Goal: Navigation & Orientation: Find specific page/section

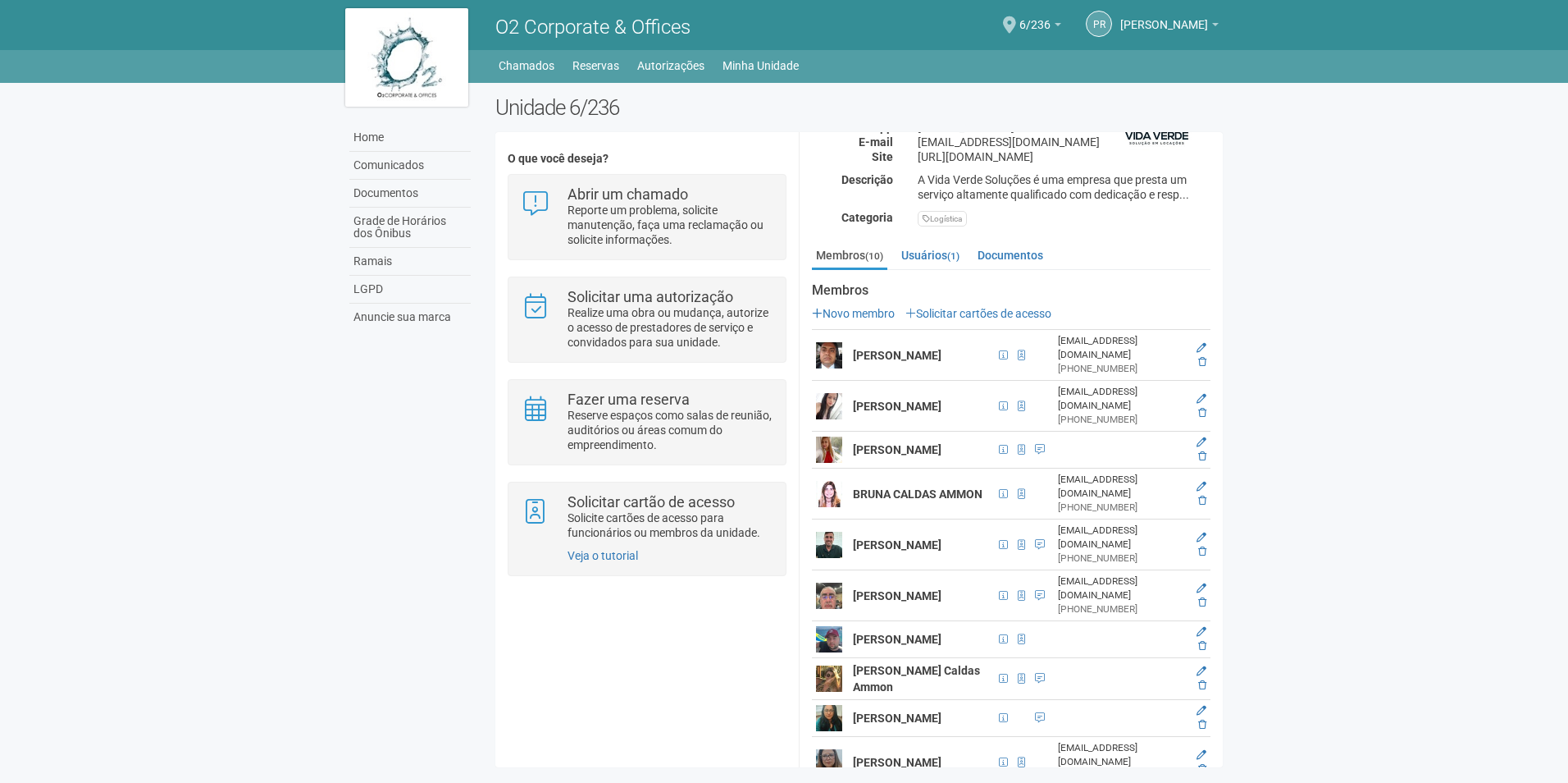
scroll to position [290, 0]
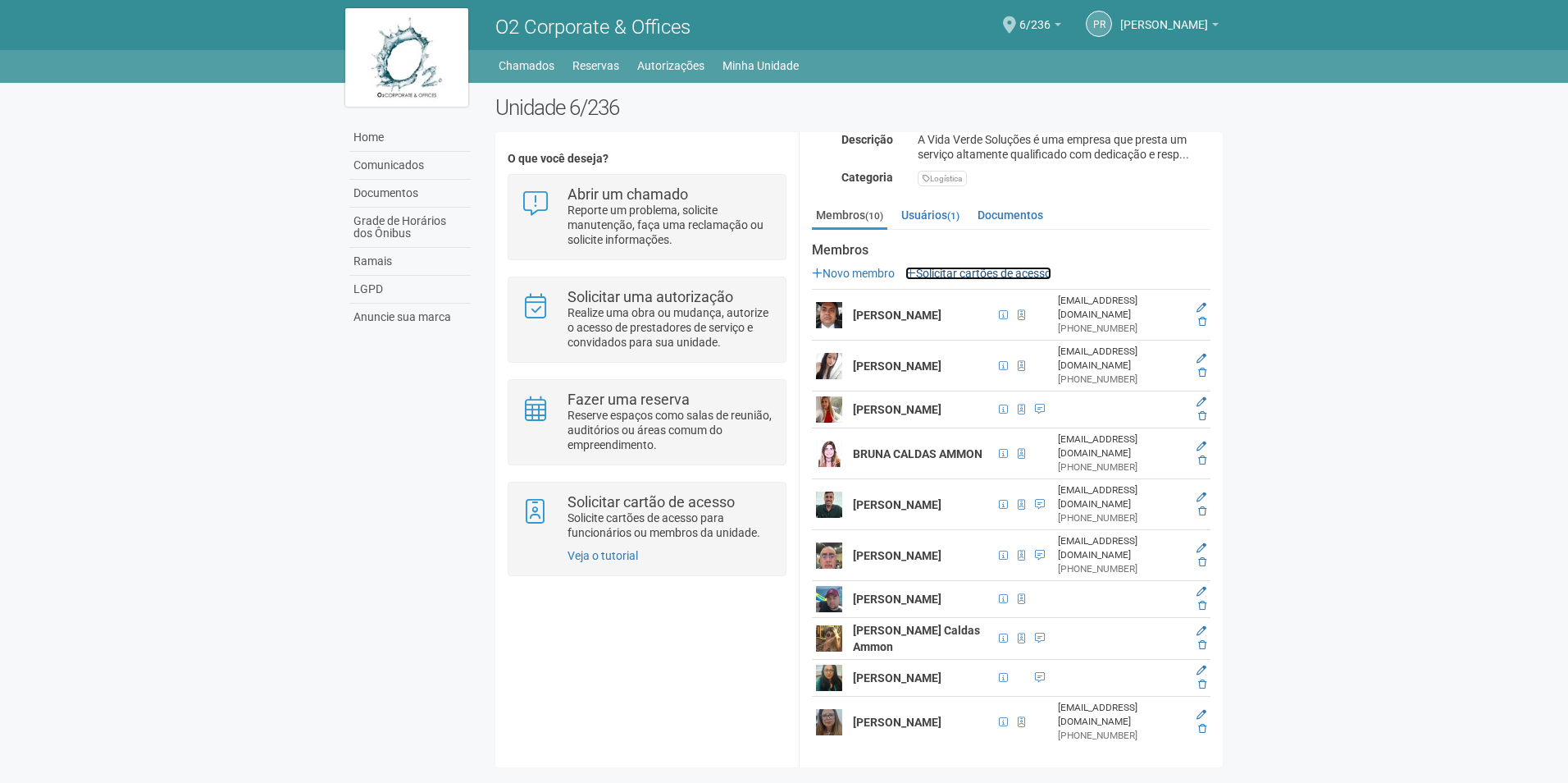
click at [1015, 266] on link "Solicitar cartões de acesso" at bounding box center [978, 273] width 146 height 14
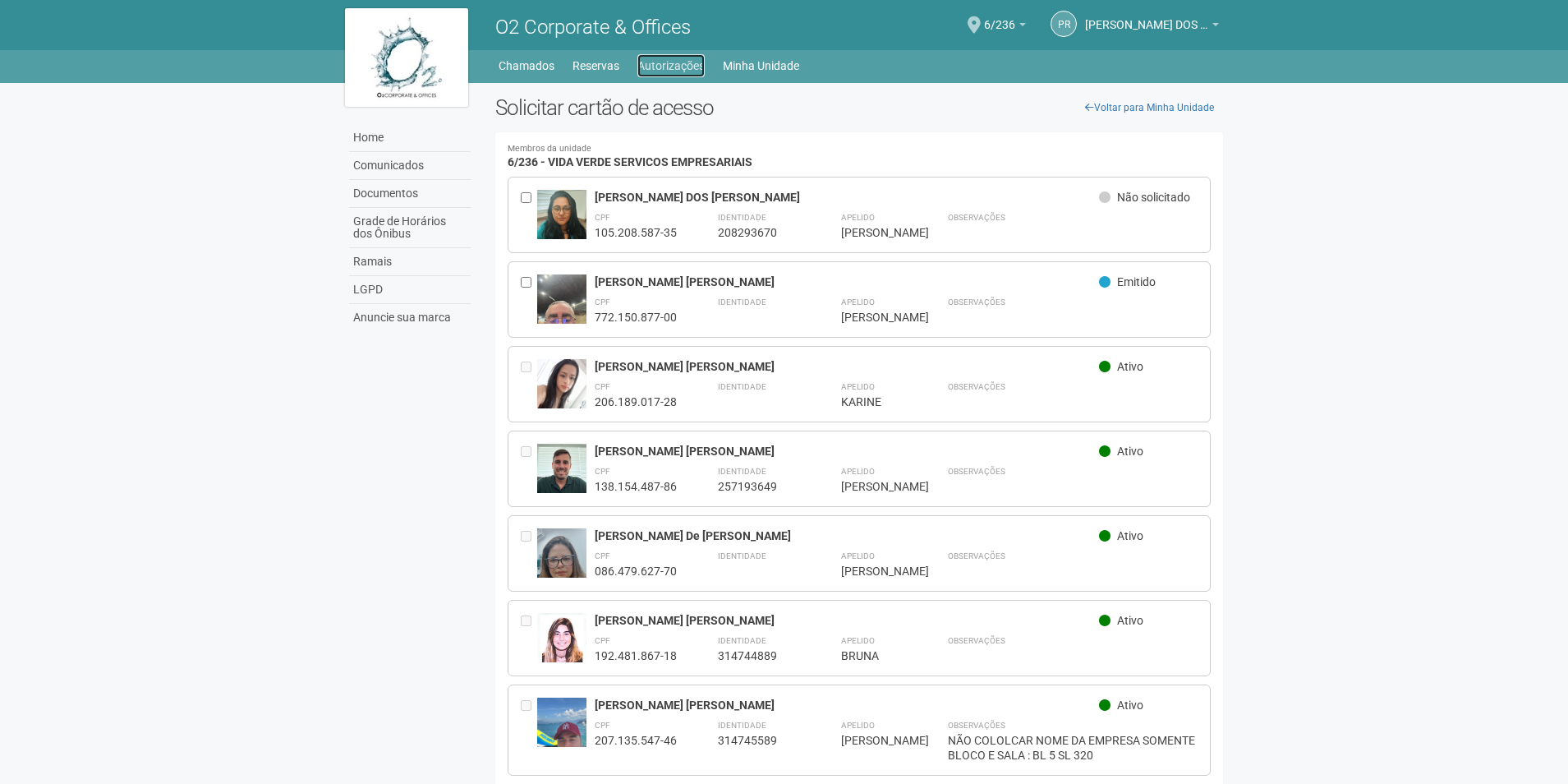
click at [669, 58] on link "Autorizações" at bounding box center [670, 66] width 67 height 23
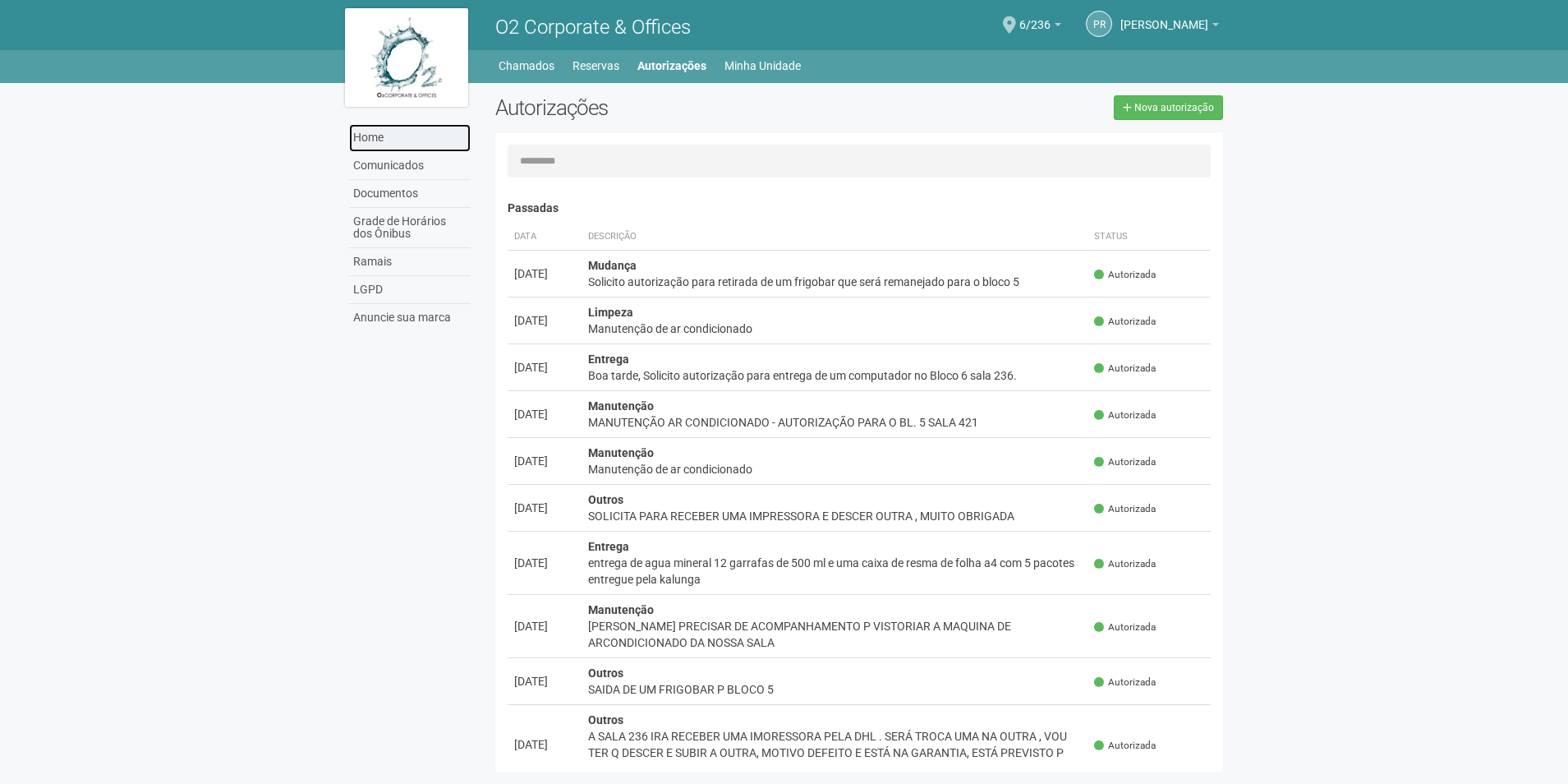
click at [385, 140] on link "Home" at bounding box center [409, 138] width 121 height 28
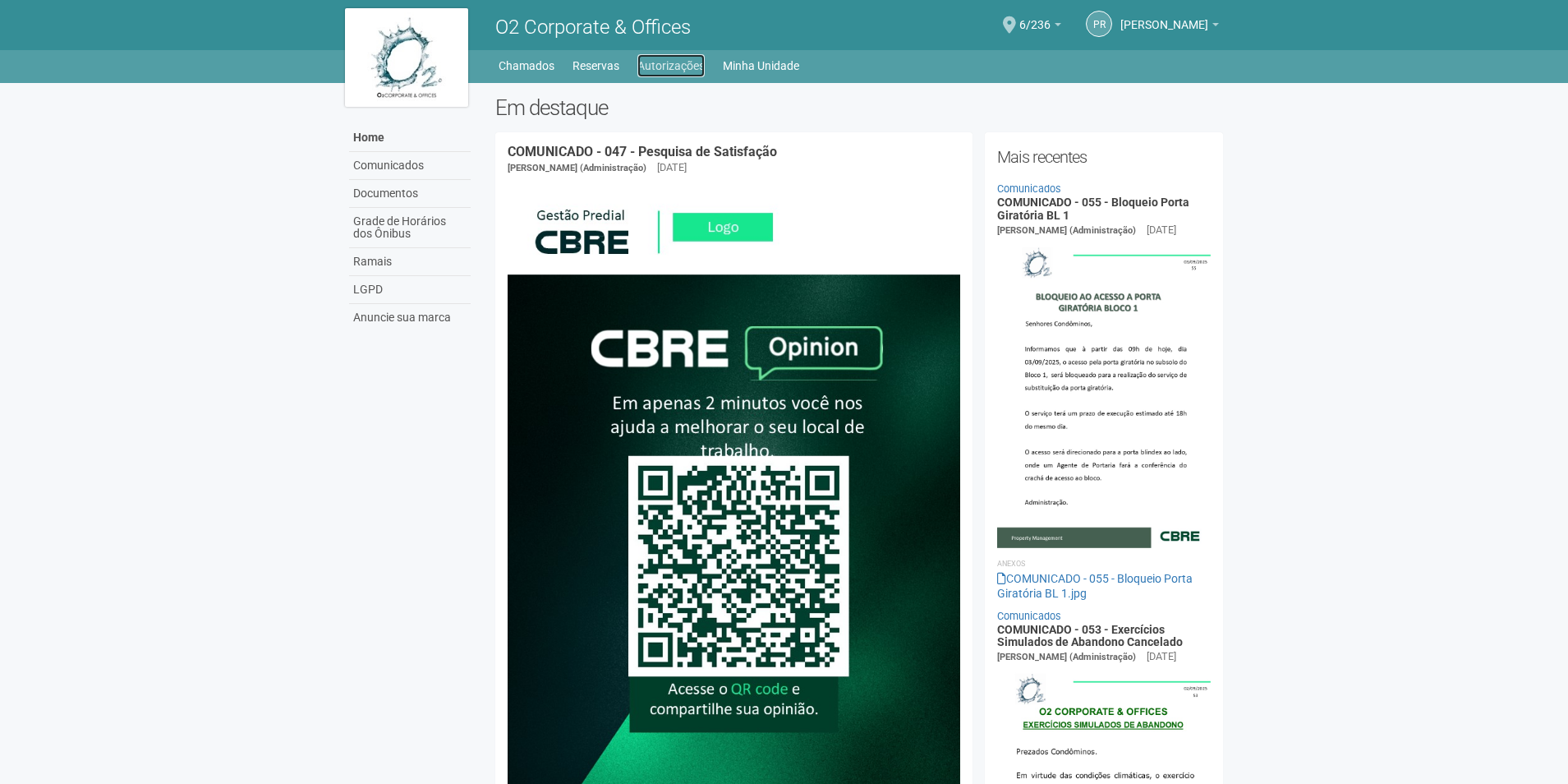
click at [687, 64] on link "Autorizações" at bounding box center [670, 66] width 67 height 23
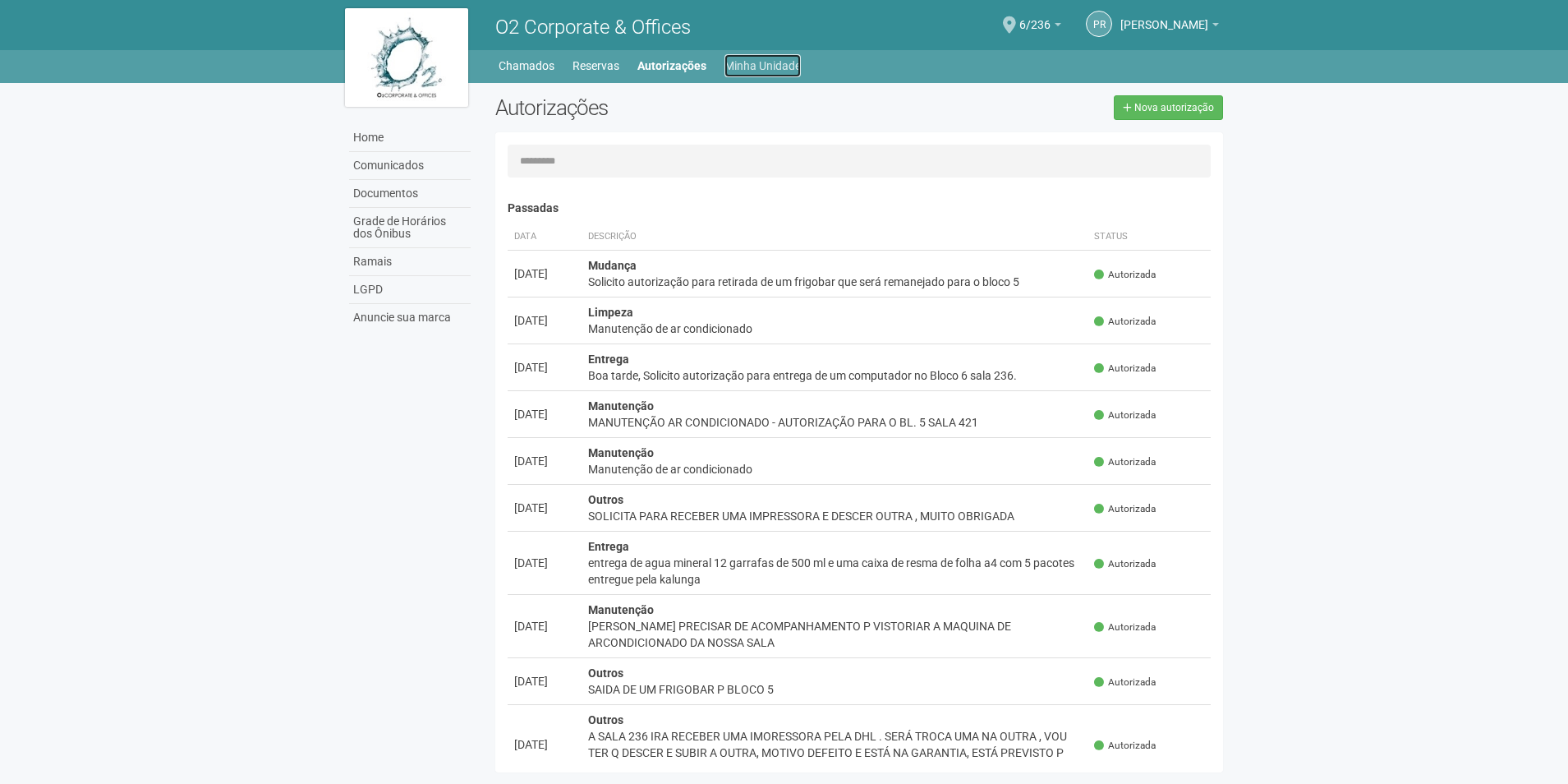
click at [774, 62] on link "Minha Unidade" at bounding box center [762, 66] width 77 height 23
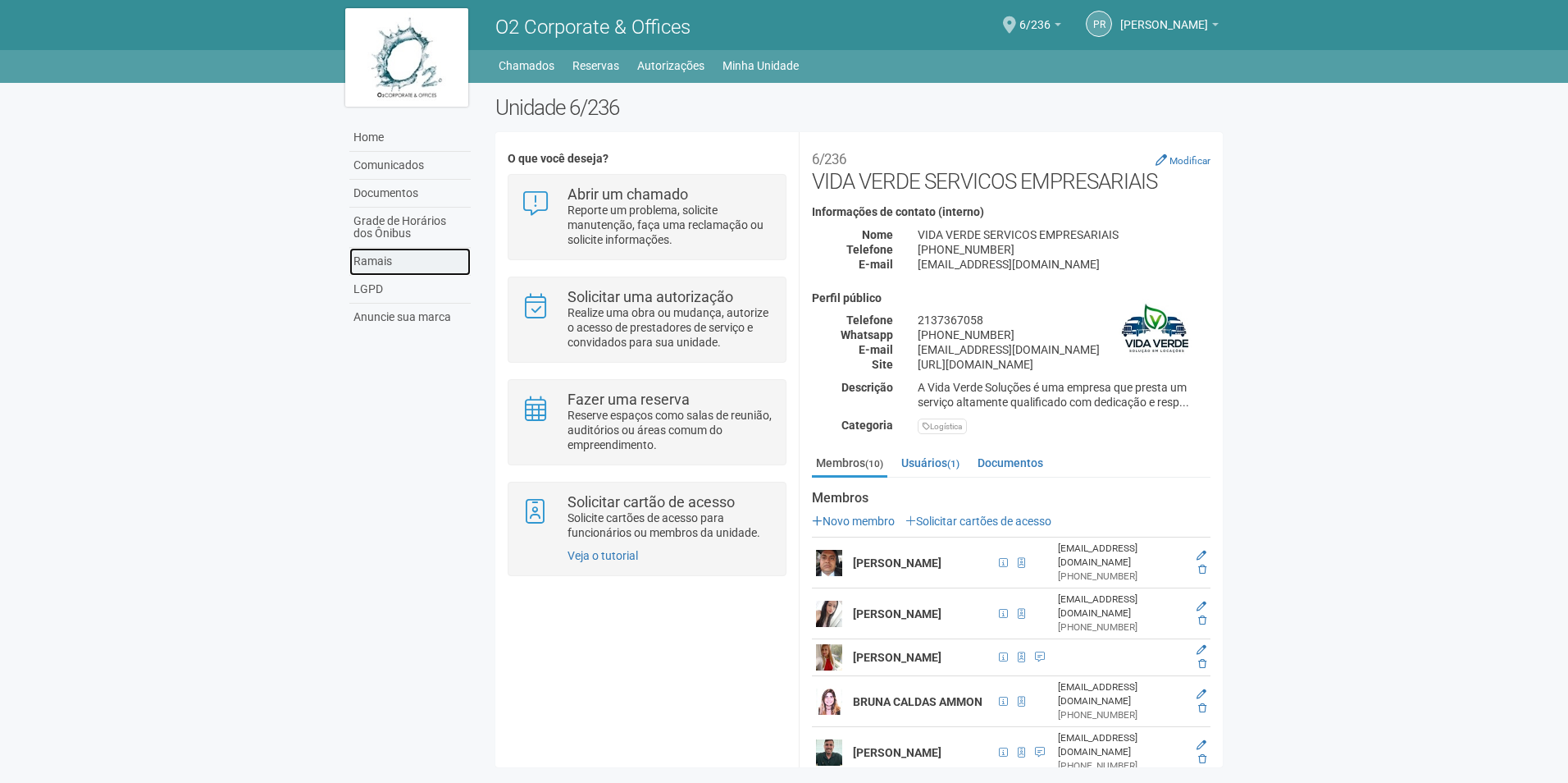
click at [379, 261] on link "Ramais" at bounding box center [410, 262] width 121 height 28
